Goal: Task Accomplishment & Management: Complete application form

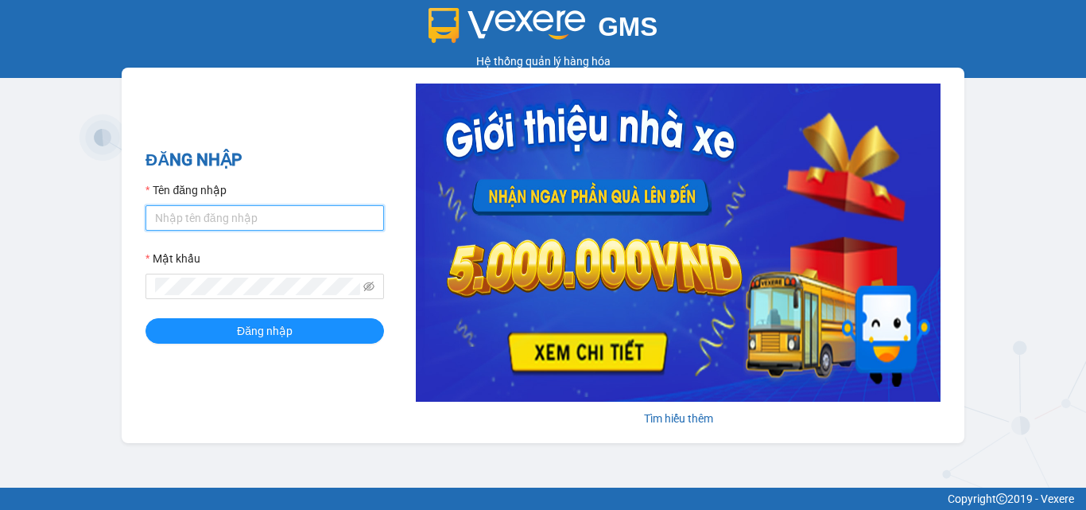
drag, startPoint x: 238, startPoint y: 224, endPoint x: 254, endPoint y: 228, distance: 16.4
click at [239, 223] on input "Tên đăng nhập" at bounding box center [264, 217] width 239 height 25
type input "thanh.caolam"
click at [145, 318] on button "Đăng nhập" at bounding box center [264, 330] width 239 height 25
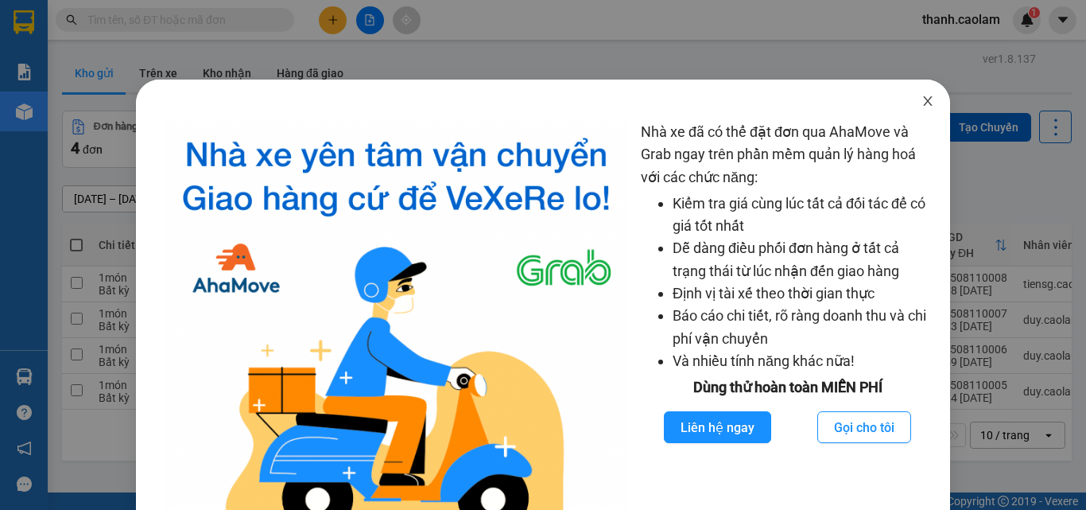
click at [922, 103] on icon "close" at bounding box center [927, 101] width 13 height 13
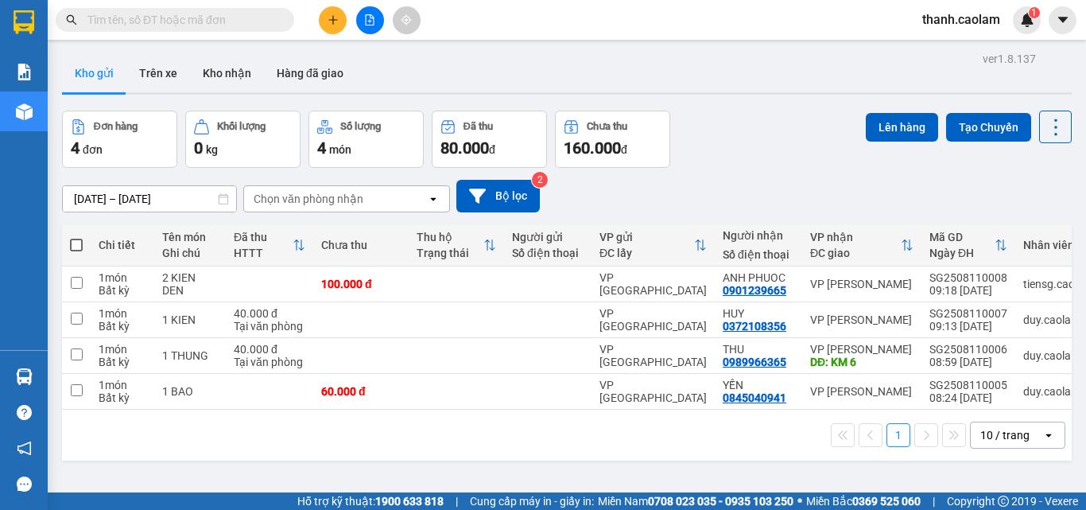
click at [346, 17] on button at bounding box center [333, 20] width 28 height 28
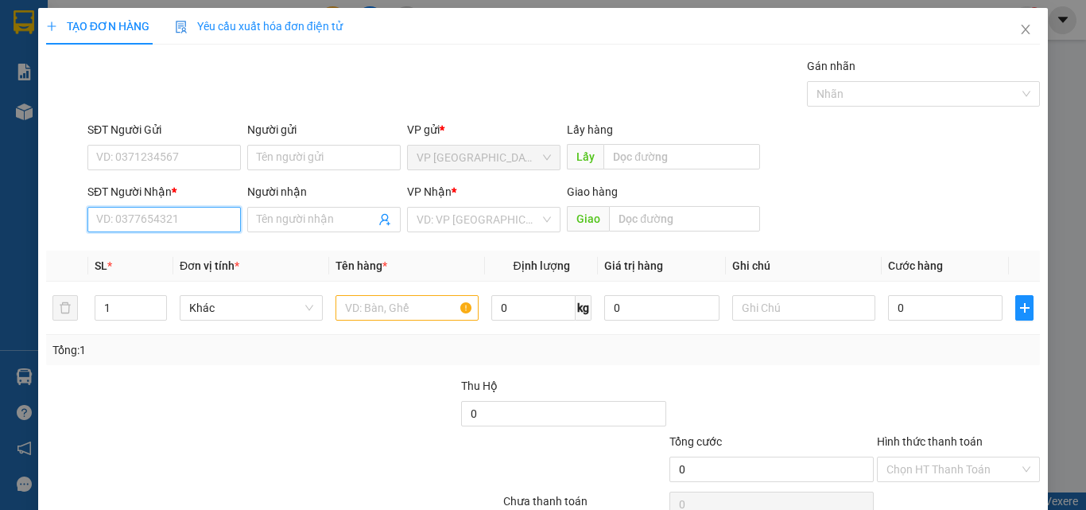
click at [213, 215] on input "SĐT Người Nhận *" at bounding box center [163, 219] width 153 height 25
click at [116, 248] on div "0792160587 - GIÀU" at bounding box center [162, 250] width 133 height 17
type input "0792160587"
type input "GIÀU"
type input "0792160587"
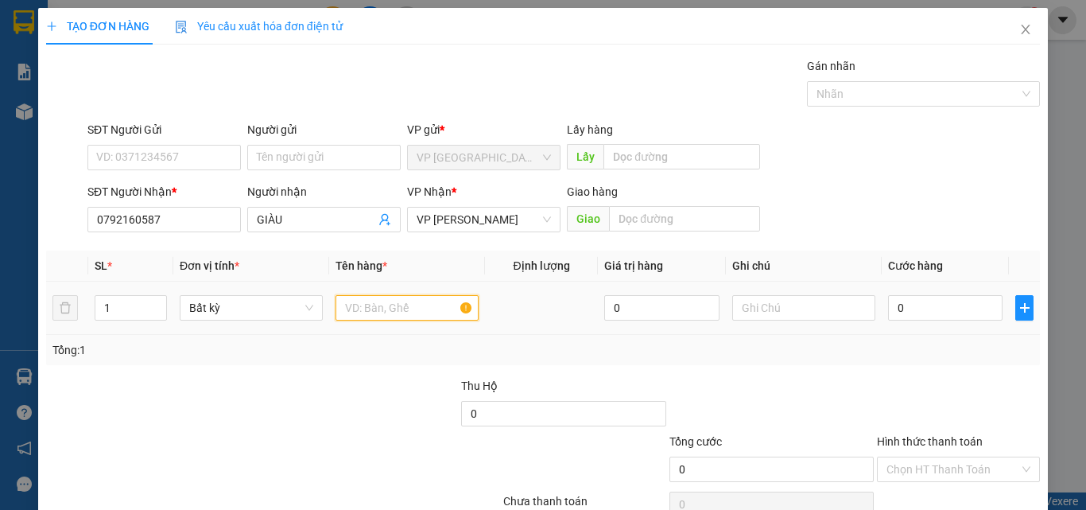
click at [399, 308] on input "text" at bounding box center [407, 307] width 143 height 25
type input "1 CAY"
click at [923, 305] on input "0" at bounding box center [945, 307] width 114 height 25
type input "7"
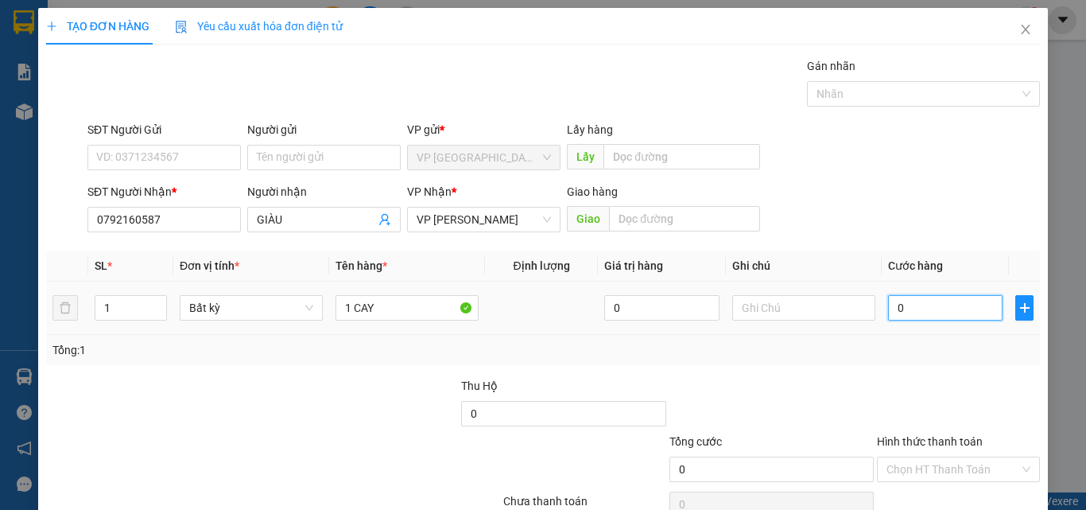
type input "7"
type input "70"
type input "70.000"
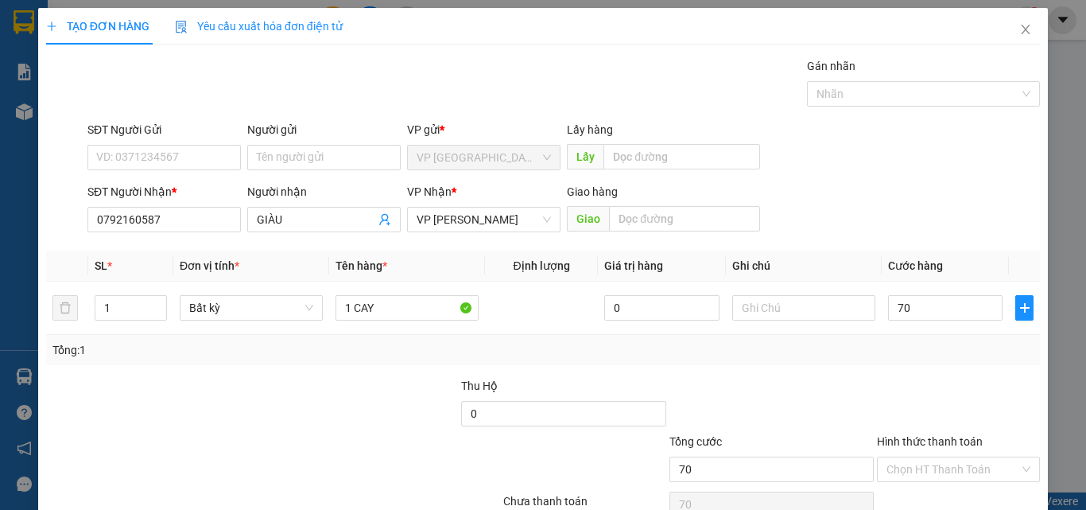
type input "70.000"
click at [897, 423] on div at bounding box center [958, 405] width 166 height 56
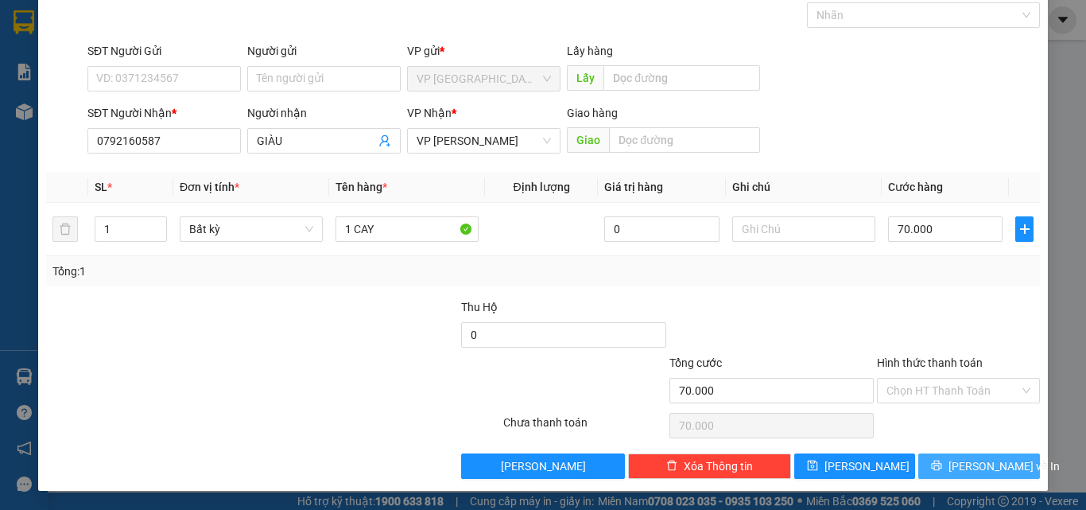
click at [987, 467] on span "[PERSON_NAME] và In" at bounding box center [1004, 465] width 111 height 17
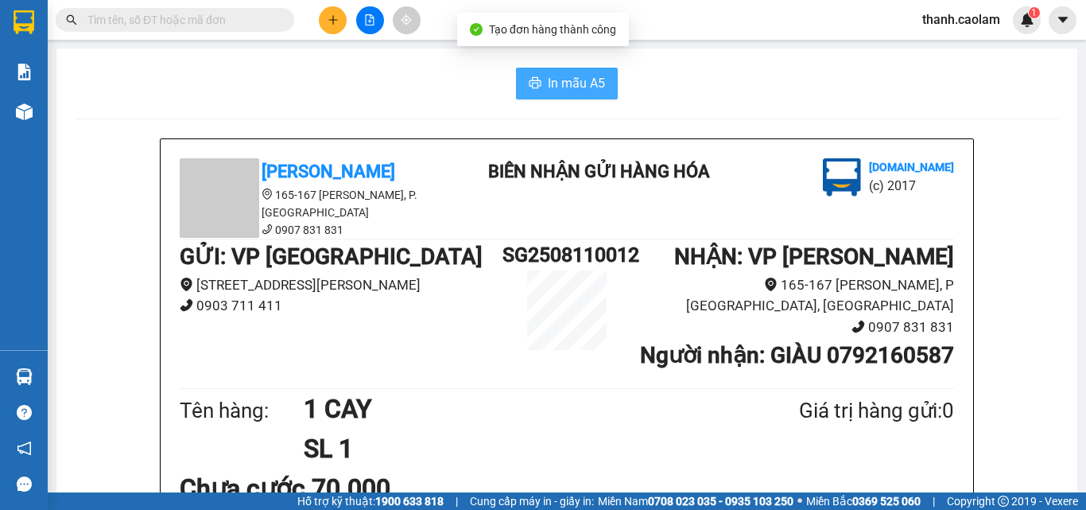
click at [577, 85] on span "In mẫu A5" at bounding box center [576, 83] width 57 height 20
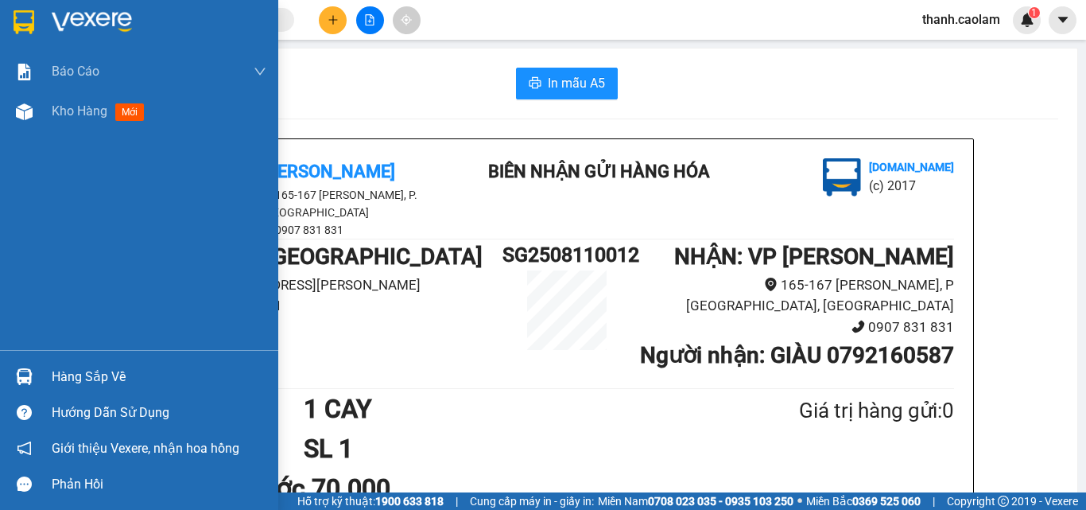
click at [21, 10] on img at bounding box center [24, 22] width 21 height 24
